Goal: Task Accomplishment & Management: Use online tool/utility

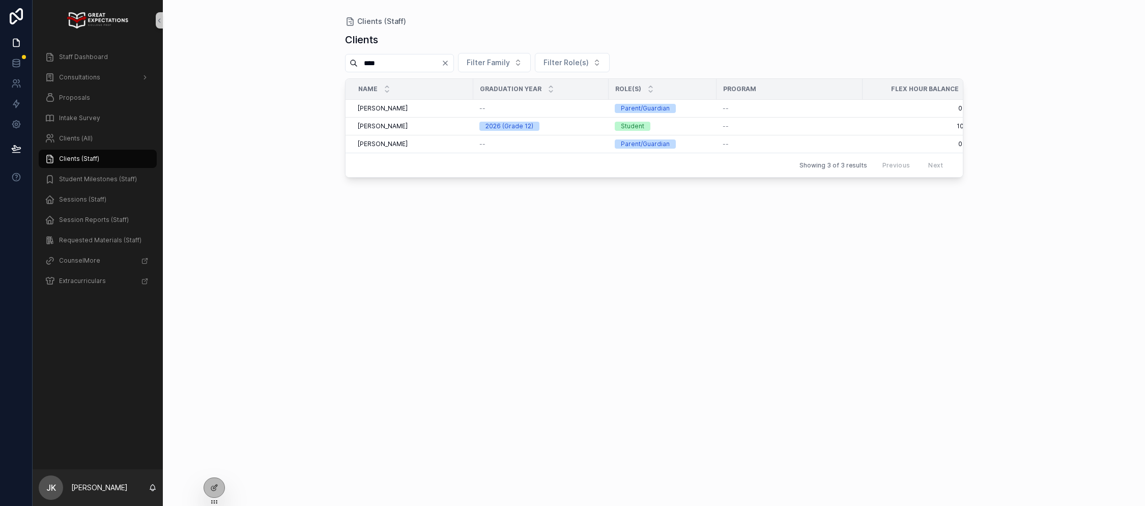
scroll to position [0, 182]
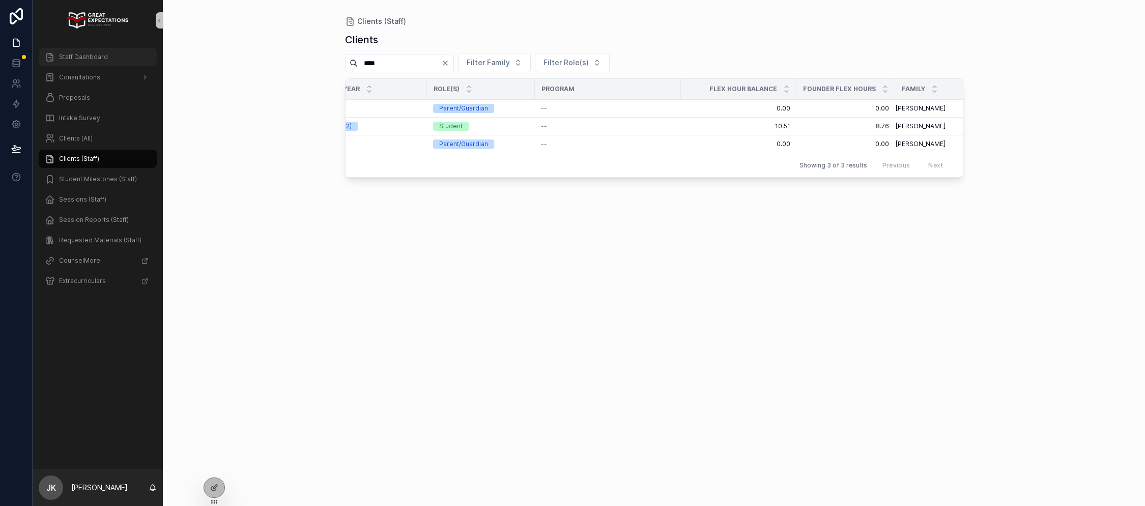
click at [80, 56] on span "Staff Dashboard" at bounding box center [83, 57] width 49 height 8
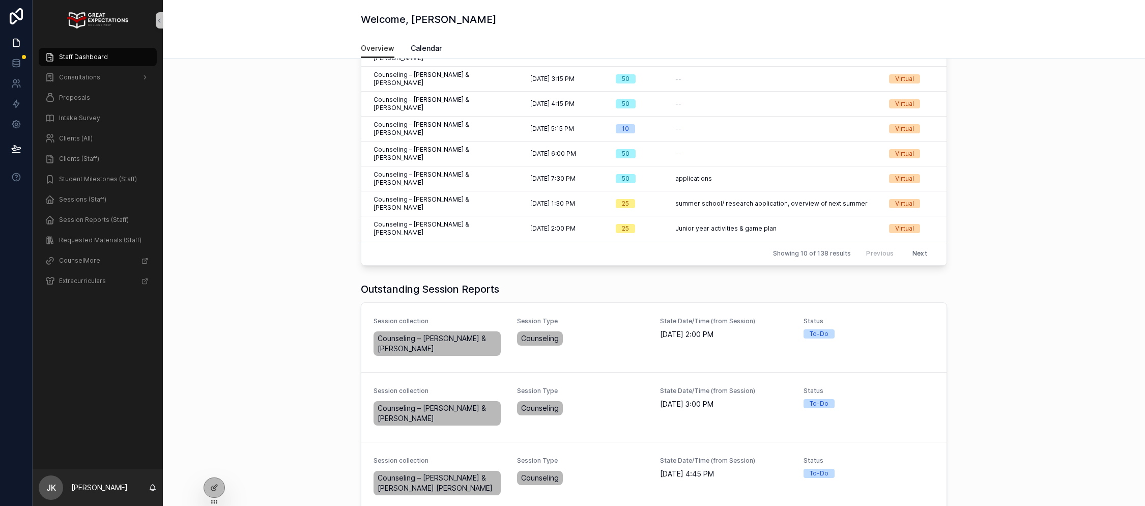
scroll to position [154, 0]
click at [917, 336] on span "Complete Session Report" at bounding box center [897, 340] width 77 height 8
click at [911, 406] on span "Complete Session Report" at bounding box center [897, 410] width 77 height 8
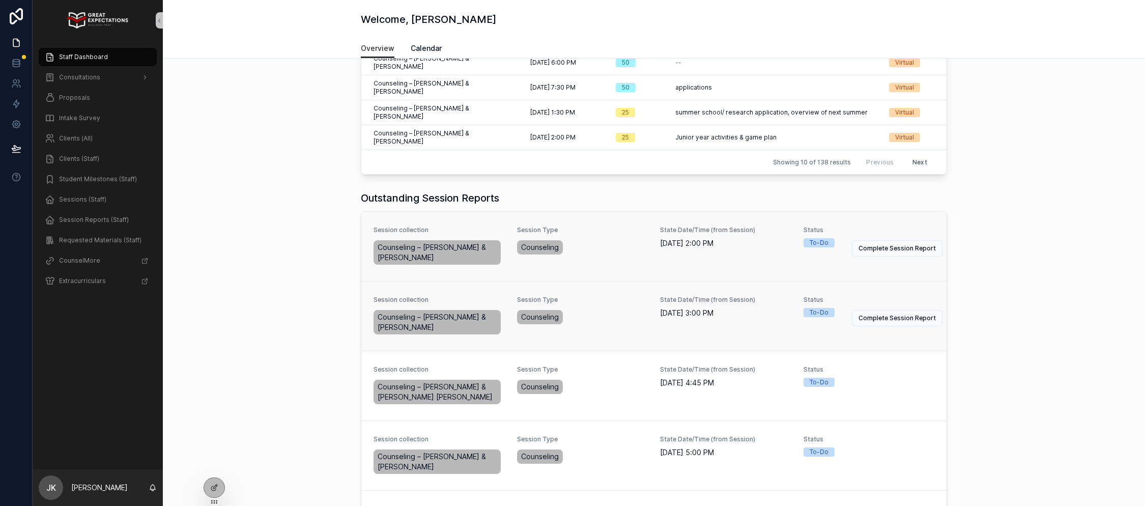
scroll to position [243, 0]
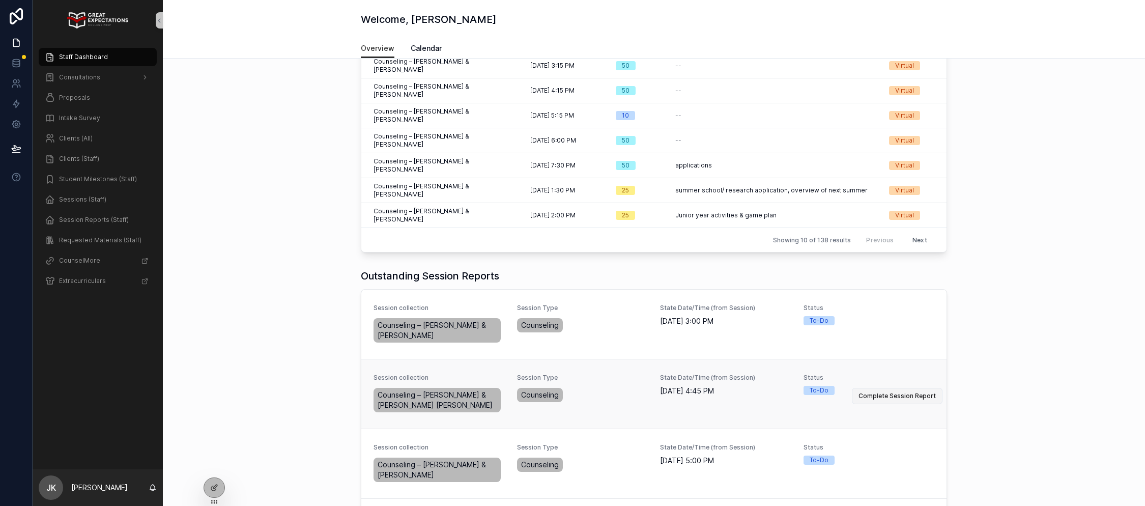
click at [905, 392] on span "Complete Session Report" at bounding box center [897, 396] width 77 height 8
click at [863, 388] on button "Complete Session Report" at bounding box center [897, 396] width 91 height 16
click at [872, 462] on span "Complete Session Report" at bounding box center [897, 466] width 77 height 8
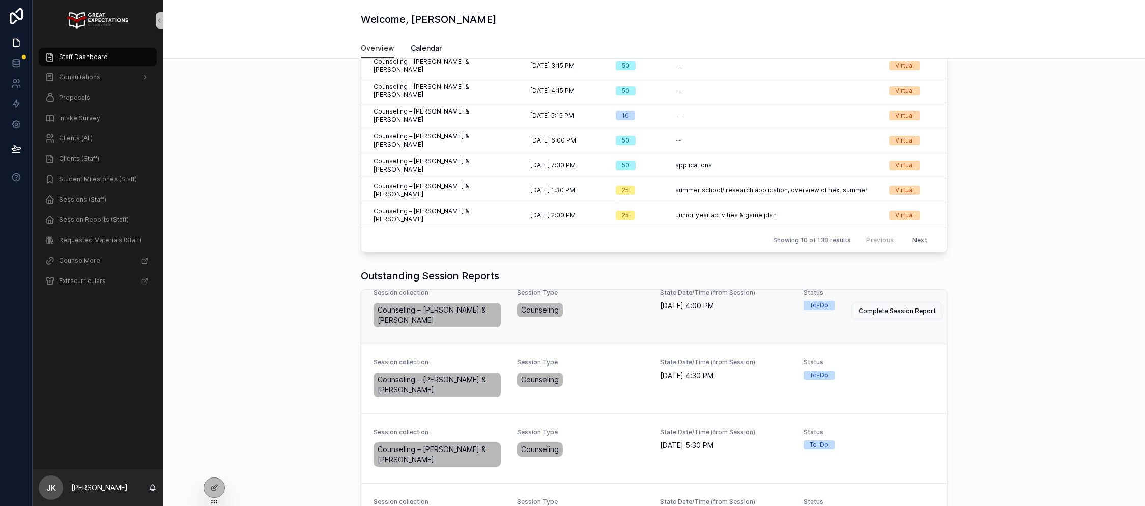
scroll to position [157, 0]
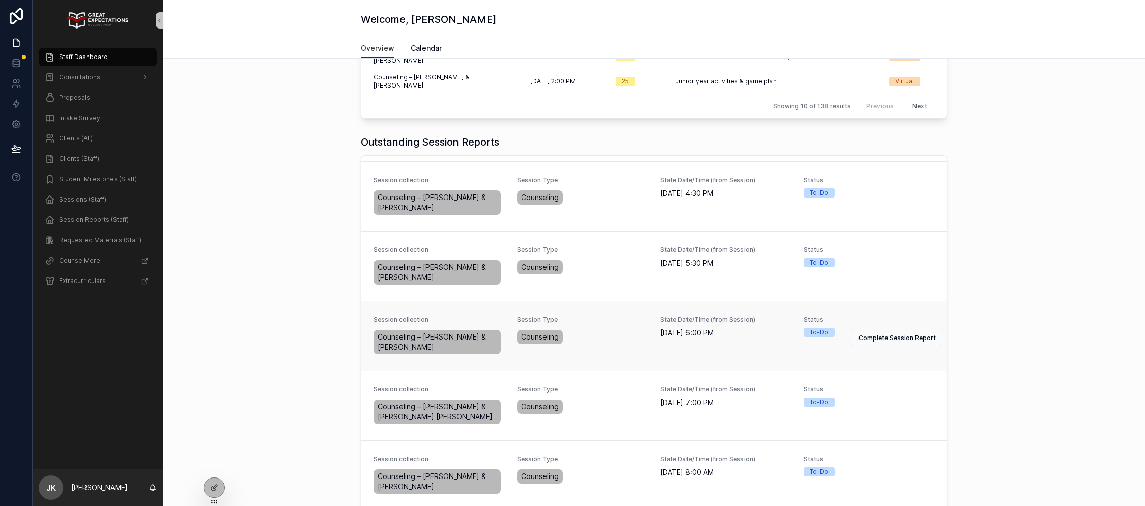
scroll to position [321, 0]
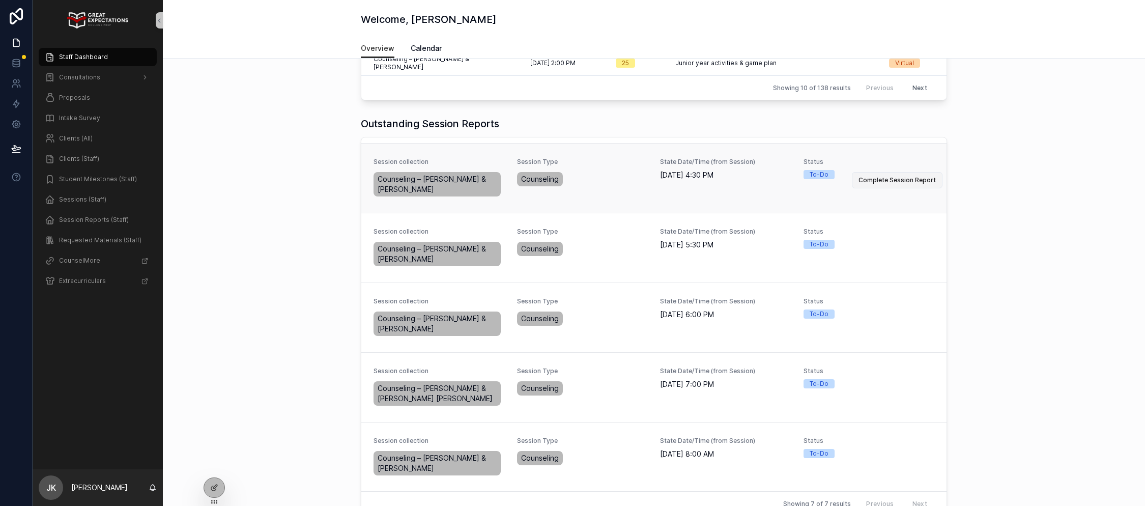
click at [885, 176] on span "Complete Session Report" at bounding box center [897, 180] width 77 height 8
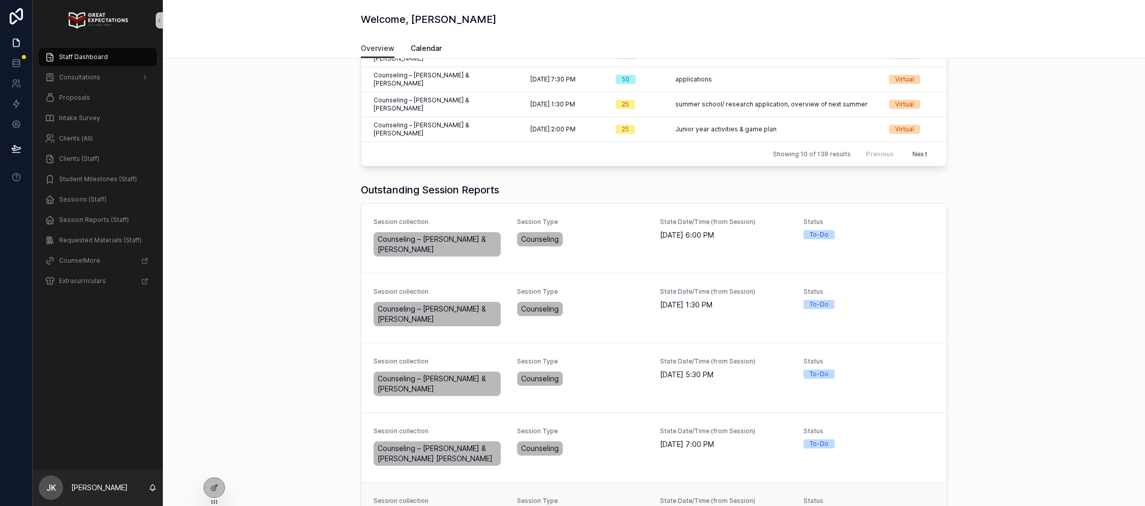
scroll to position [256, 0]
click at [885, 235] on span "Complete Session Report" at bounding box center [897, 239] width 77 height 8
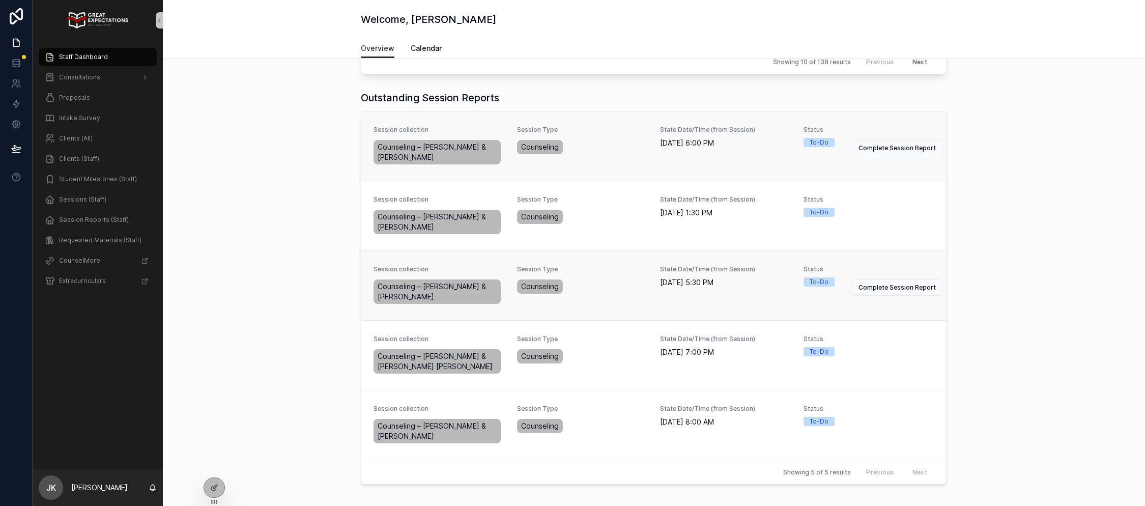
scroll to position [346, 0]
click at [905, 420] on button "Complete Session Report" at bounding box center [897, 428] width 91 height 16
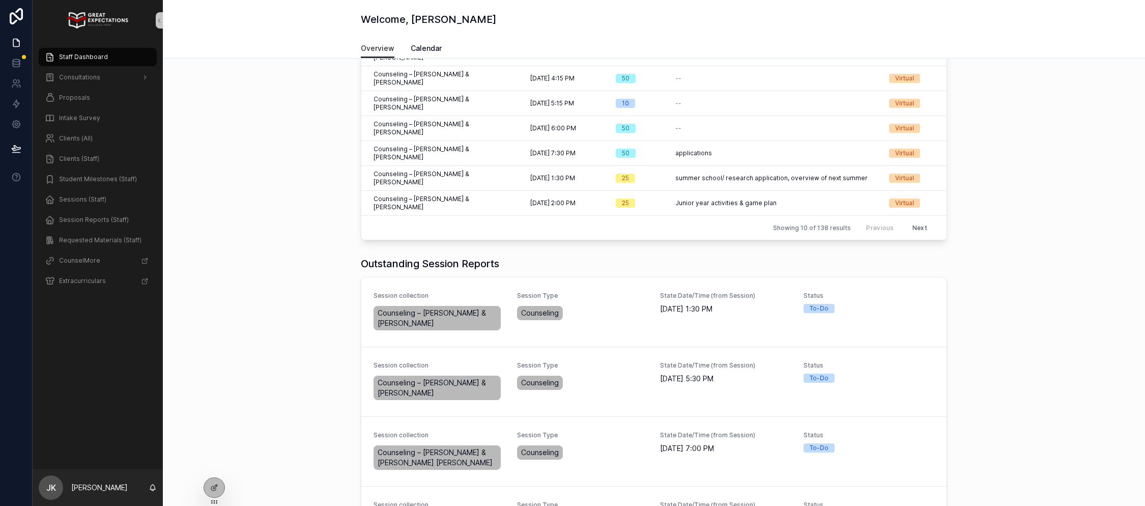
scroll to position [180, 0]
click at [896, 381] on span "Complete Session Report" at bounding box center [897, 385] width 77 height 8
